Goal: Obtain resource: Obtain resource

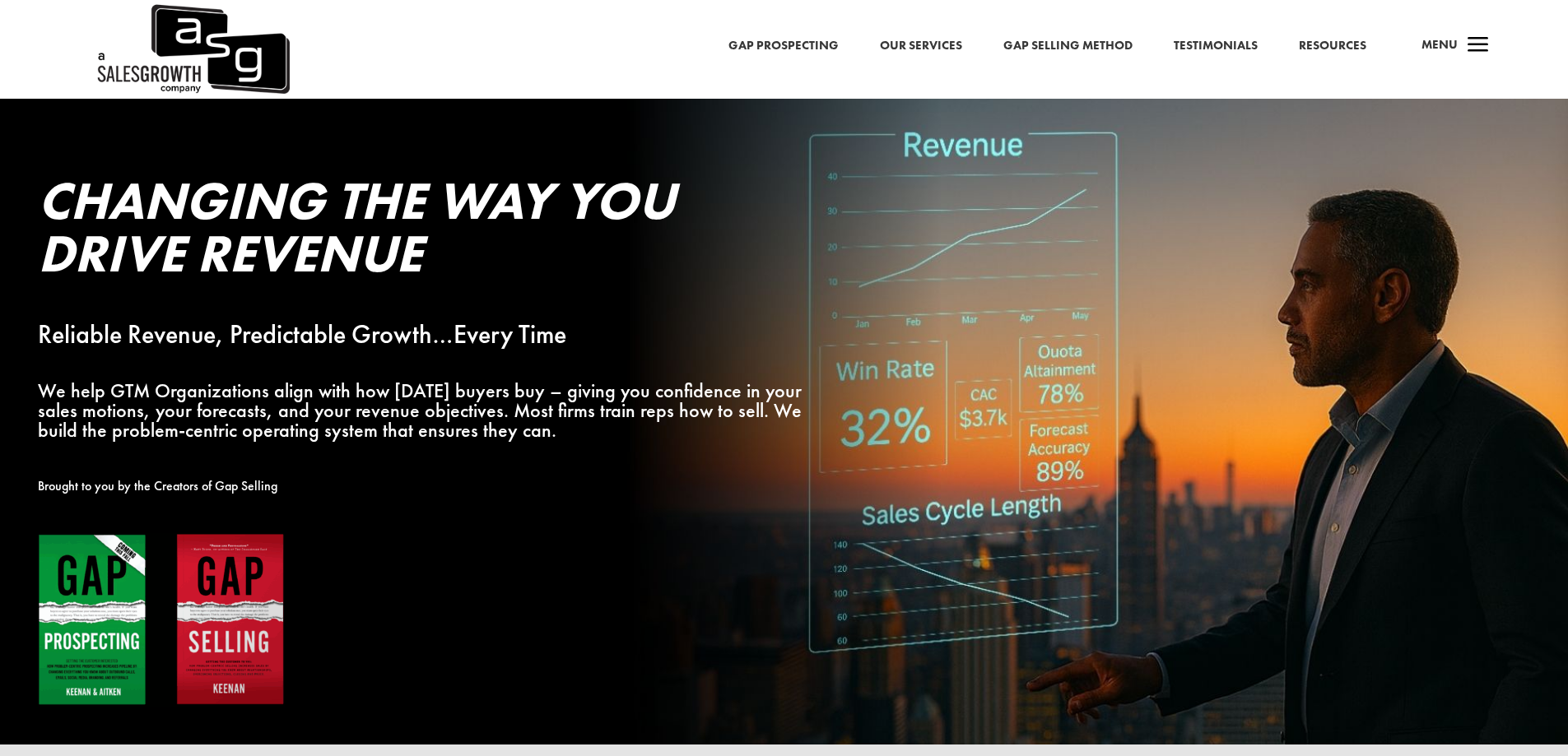
click at [1455, 45] on span "Menu" at bounding box center [1439, 44] width 36 height 17
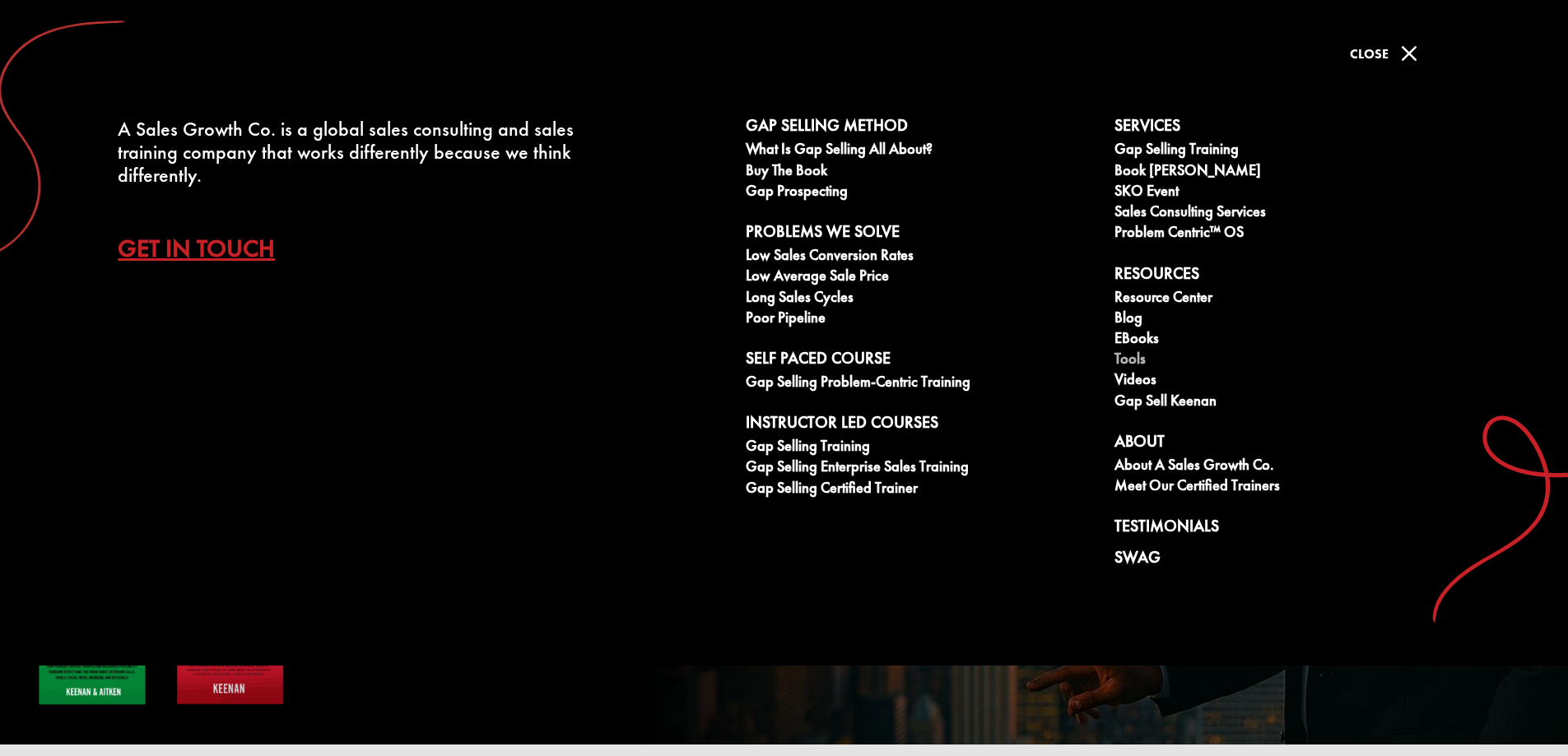
click at [1131, 365] on link "Tools" at bounding box center [1289, 360] width 351 height 20
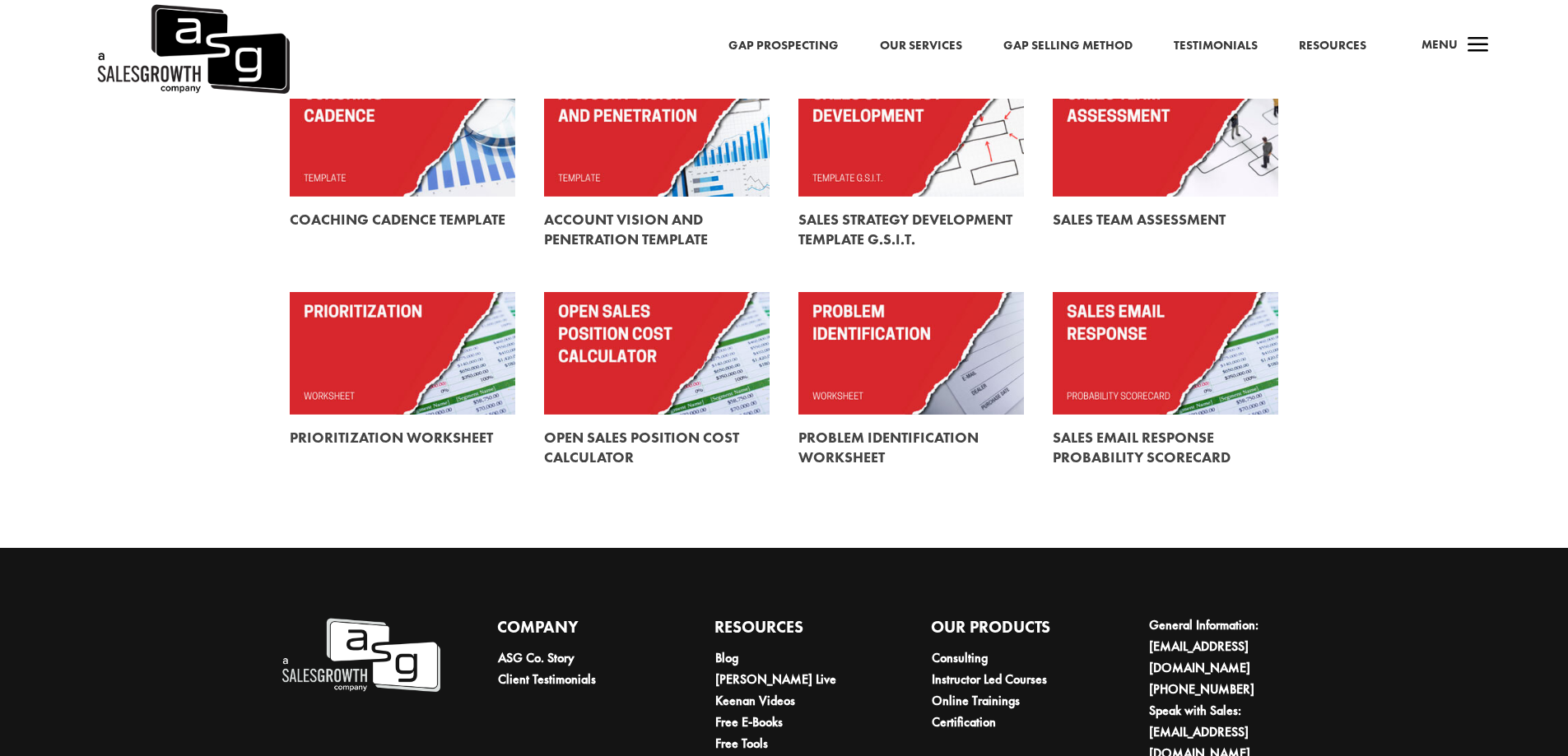
click at [857, 366] on link at bounding box center [911, 353] width 225 height 122
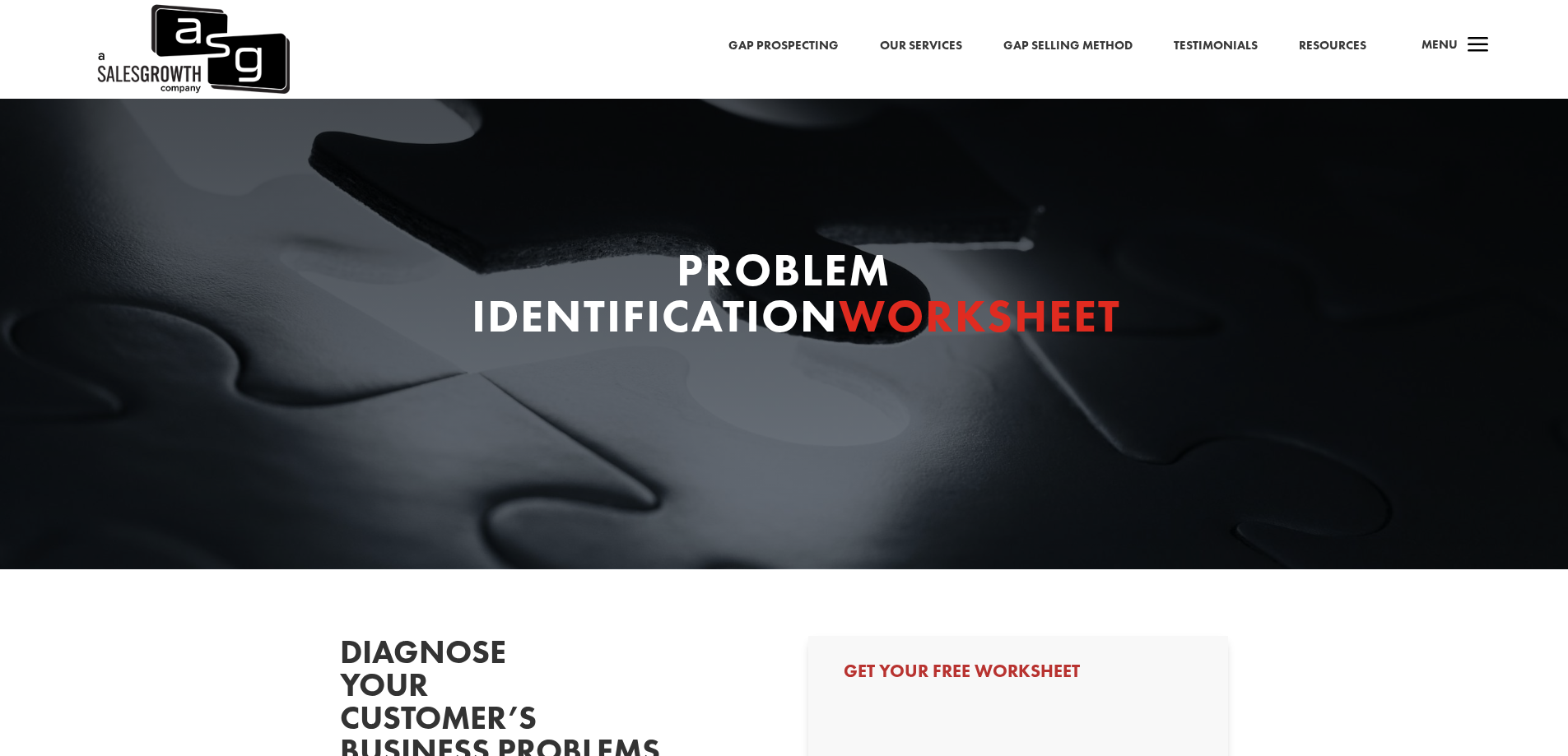
select select "Other"
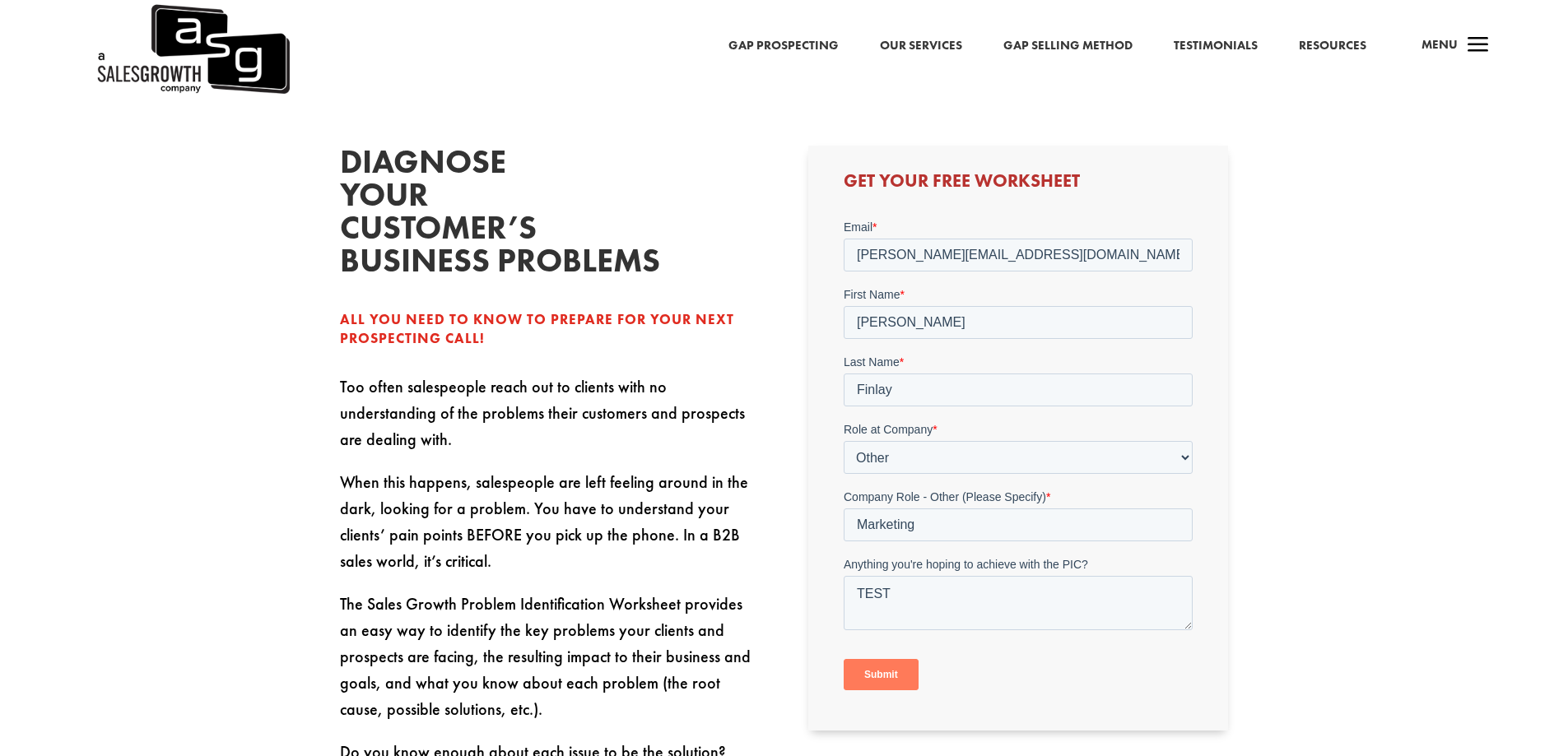
scroll to position [493, 0]
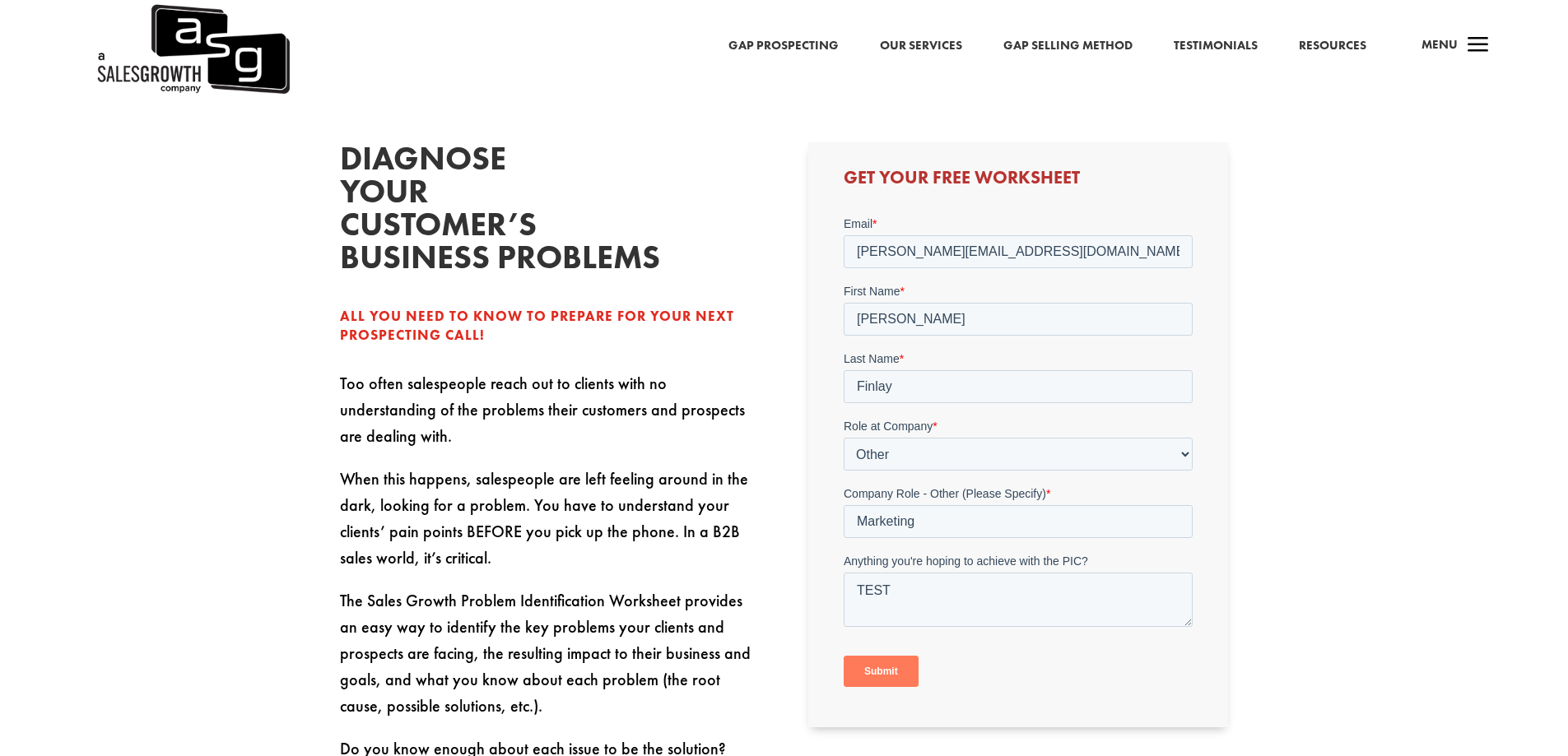
click at [888, 664] on input "Submit" at bounding box center [881, 671] width 75 height 31
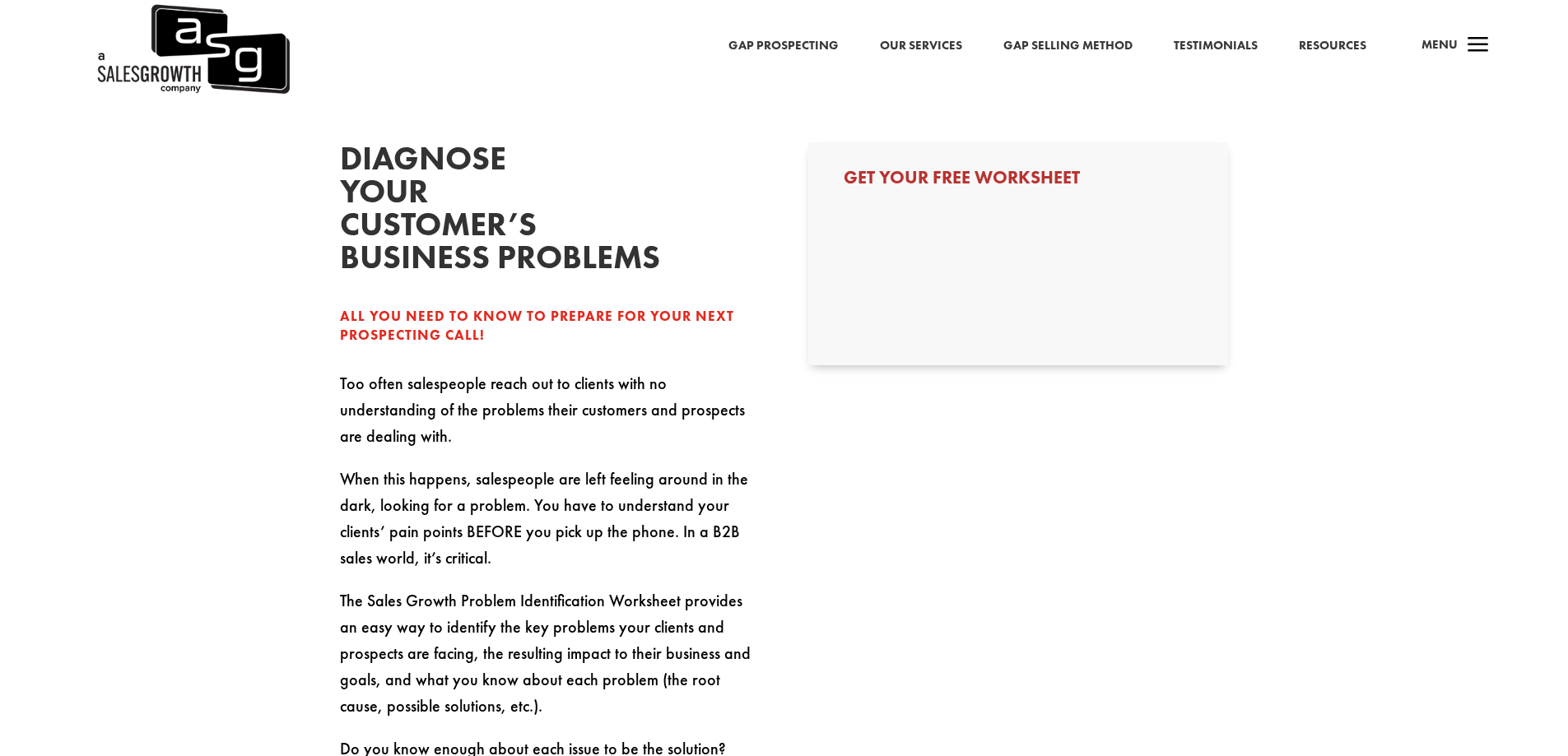
select select "Other"
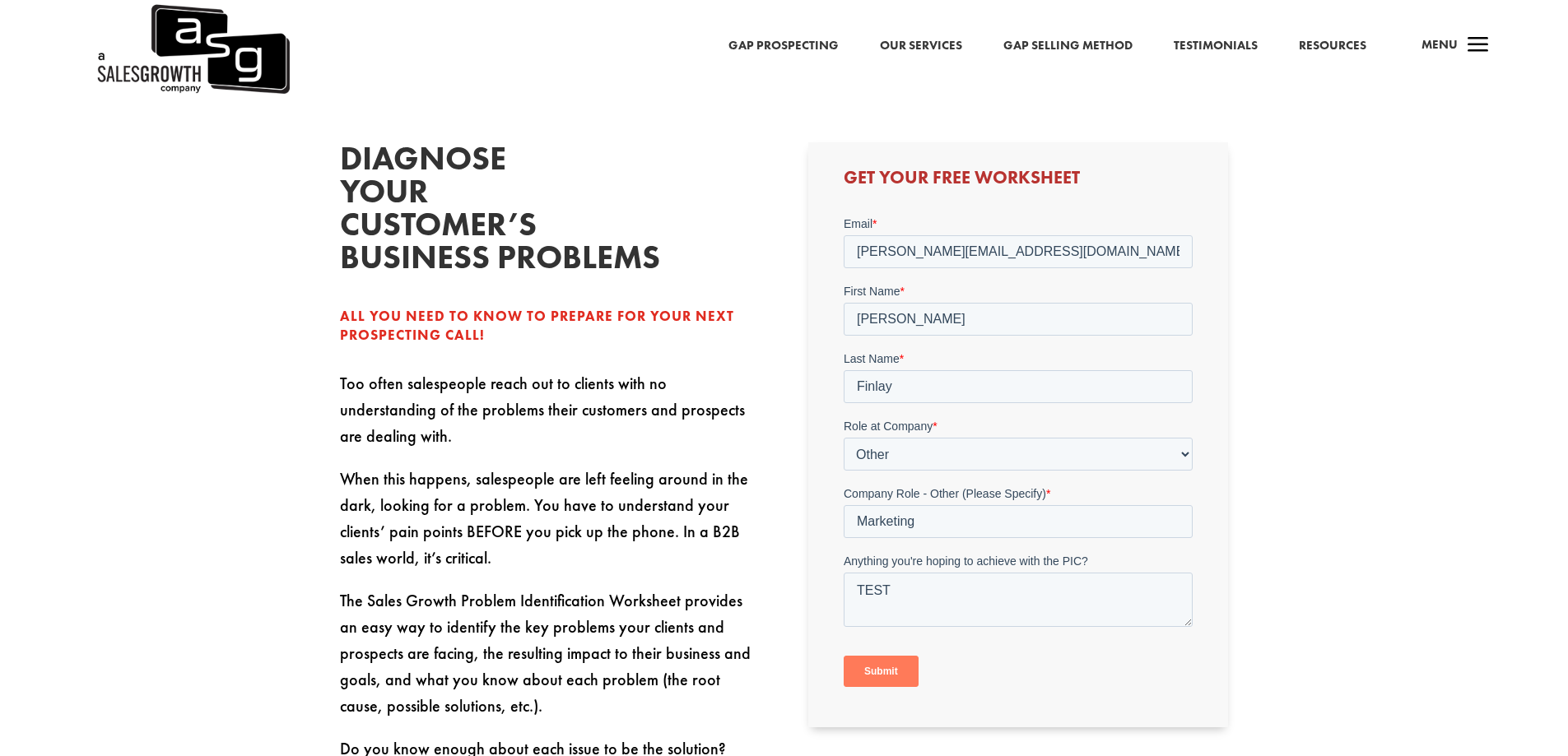
click at [884, 673] on input "Submit" at bounding box center [881, 671] width 75 height 31
